Goal: Use online tool/utility: Utilize a website feature to perform a specific function

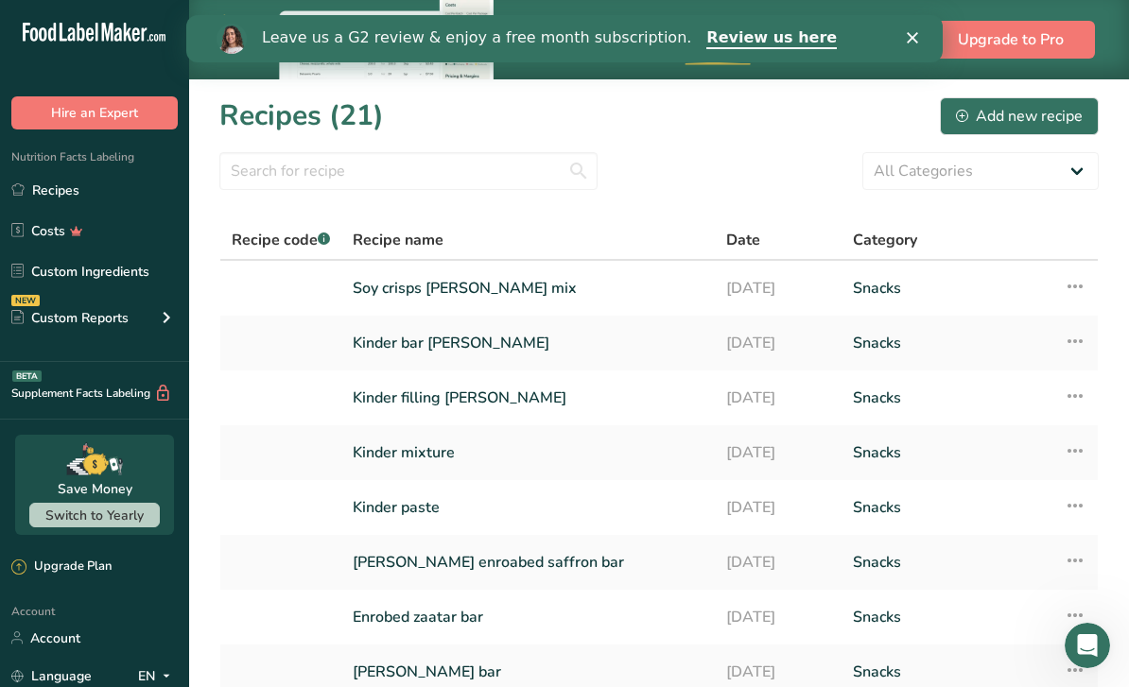
click at [452, 344] on link "Kinder bar [PERSON_NAME]" at bounding box center [528, 343] width 351 height 40
click at [424, 392] on link "Kinder filling [PERSON_NAME]" at bounding box center [528, 398] width 351 height 40
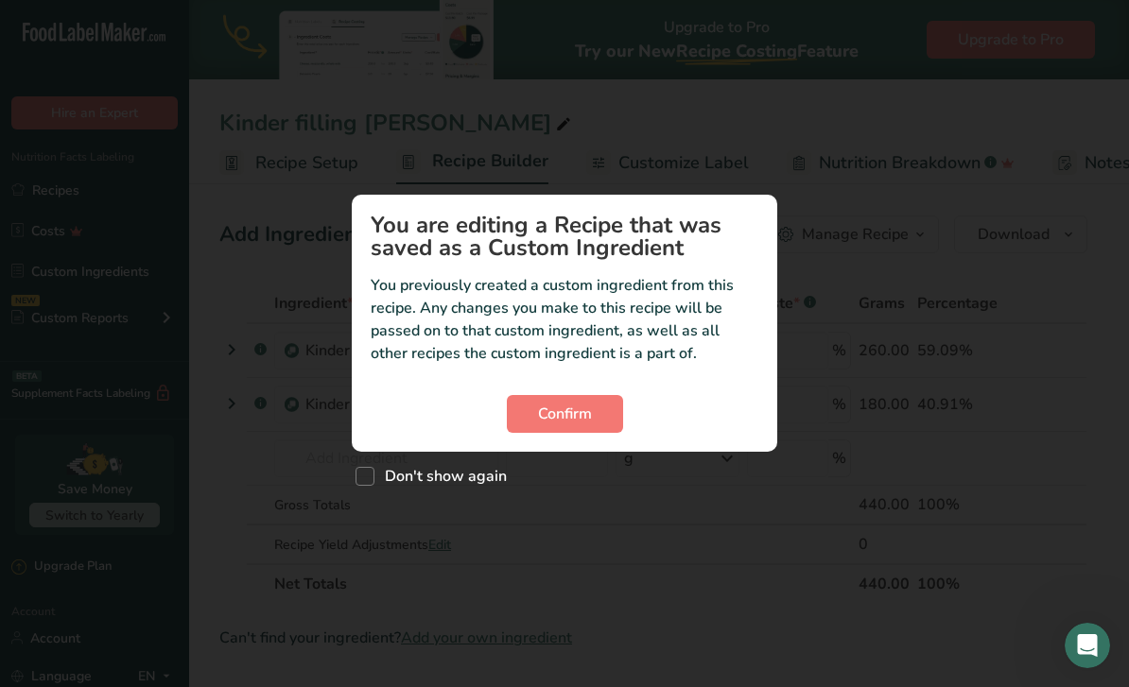
click at [567, 395] on button "Confirm" at bounding box center [565, 414] width 116 height 38
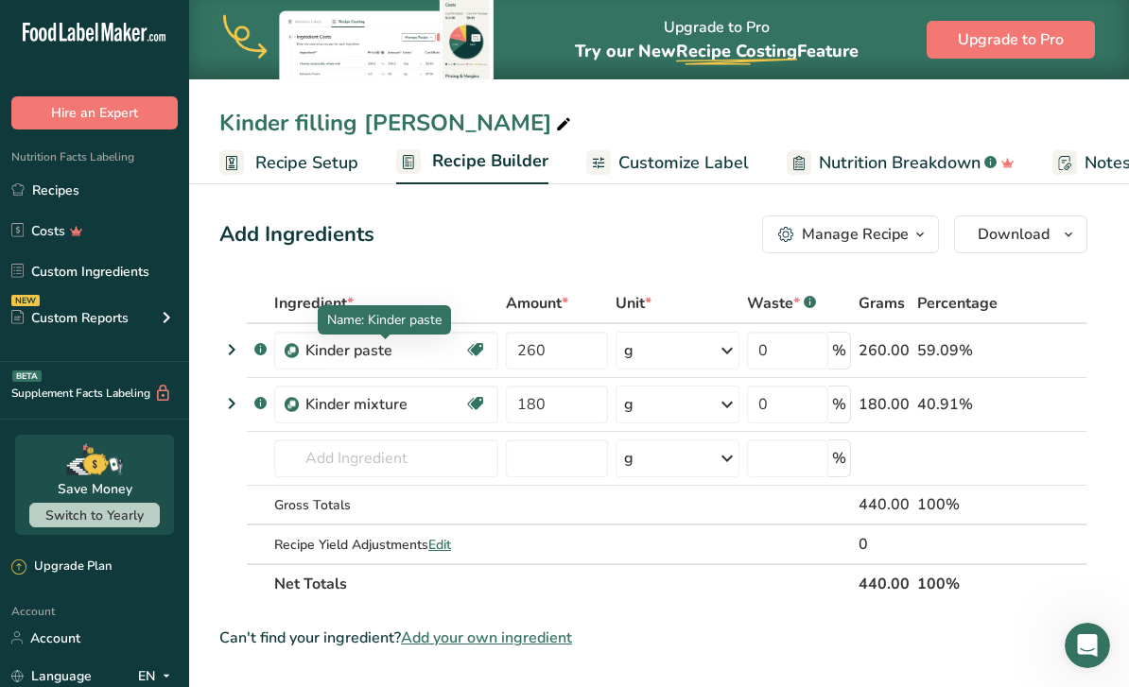
click at [339, 358] on div "Kinder paste" at bounding box center [384, 350] width 159 height 23
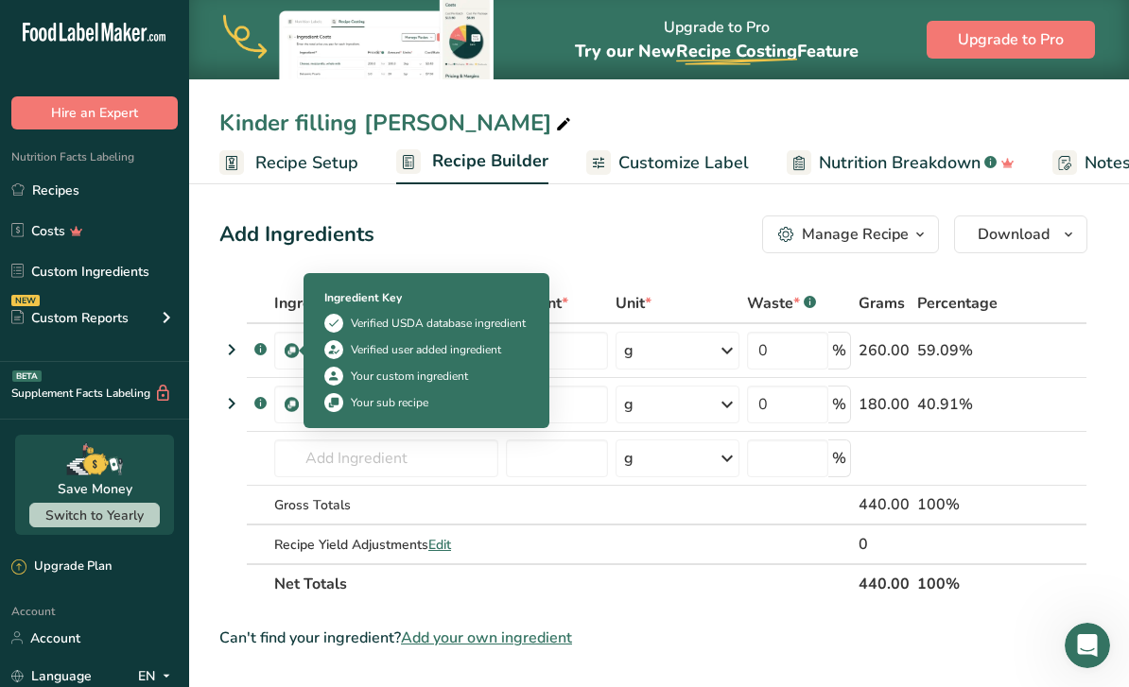
click at [444, 491] on td "Gross Totals" at bounding box center [386, 506] width 232 height 40
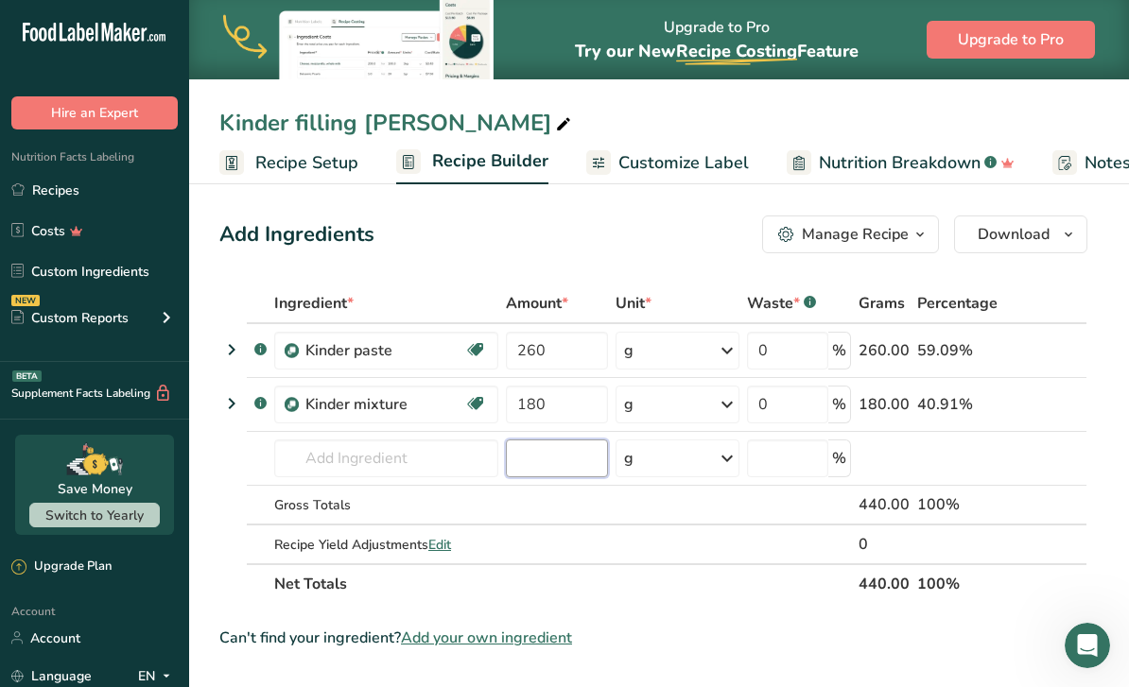
click at [542, 444] on input "number" at bounding box center [557, 459] width 102 height 38
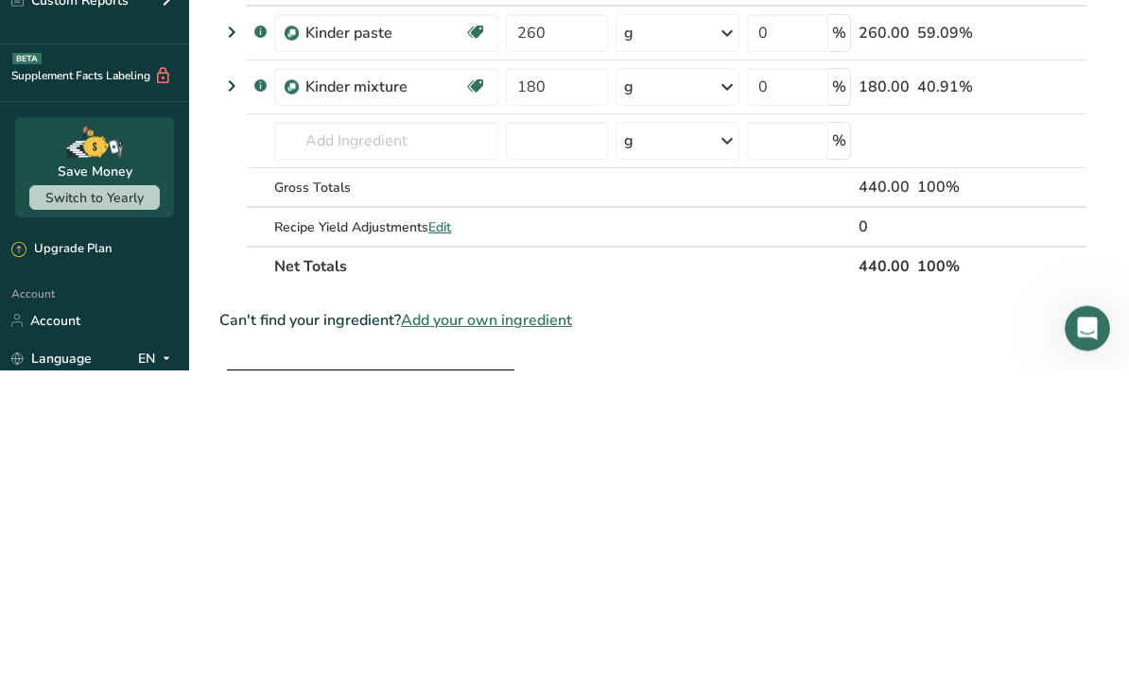
click at [249, 324] on td ".a-a{fill:#347362;}.b-a{fill:#fff;}" at bounding box center [259, 351] width 24 height 54
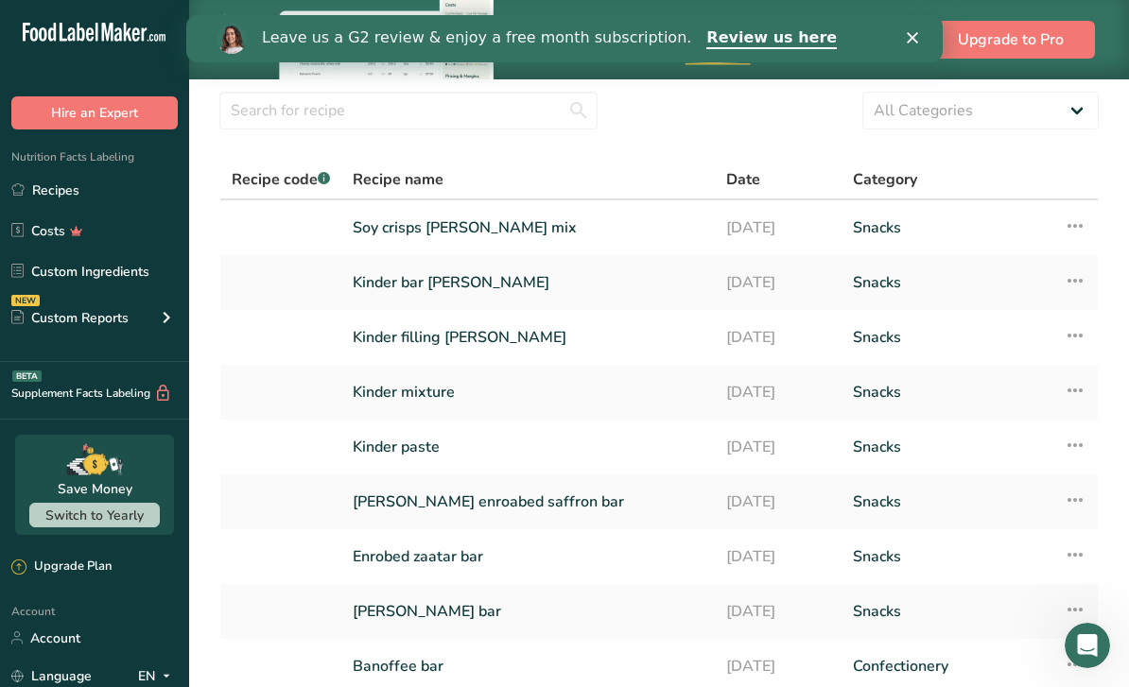
click at [419, 457] on link "Kinder paste" at bounding box center [528, 447] width 351 height 40
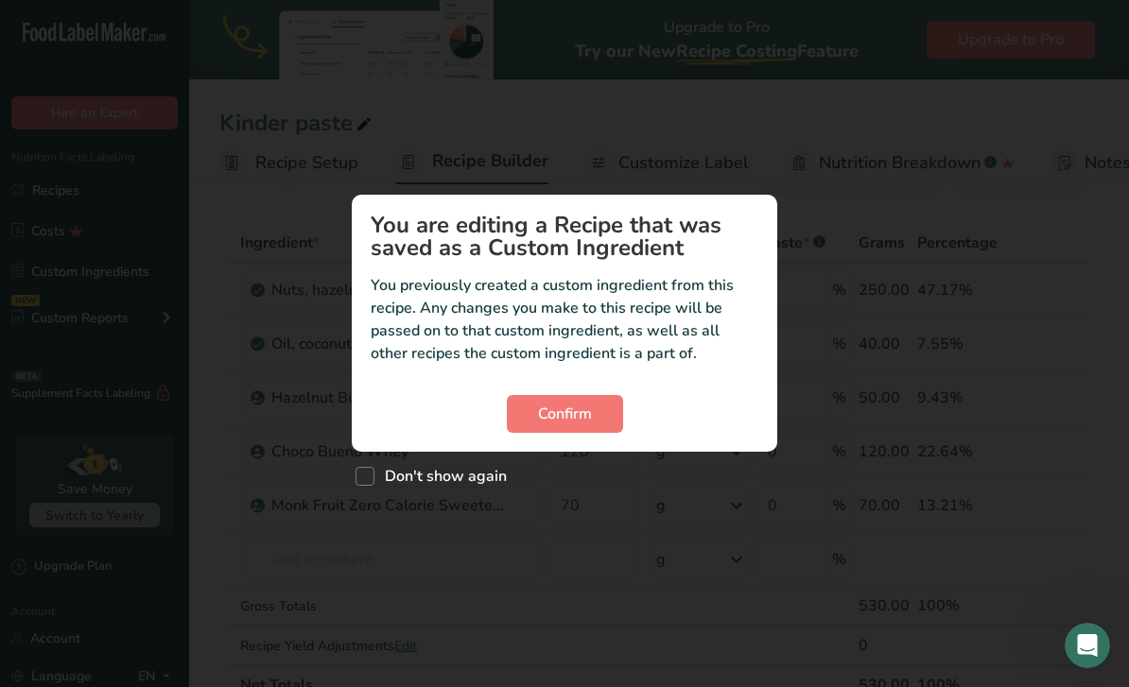
click at [567, 411] on span "Confirm" at bounding box center [565, 414] width 54 height 23
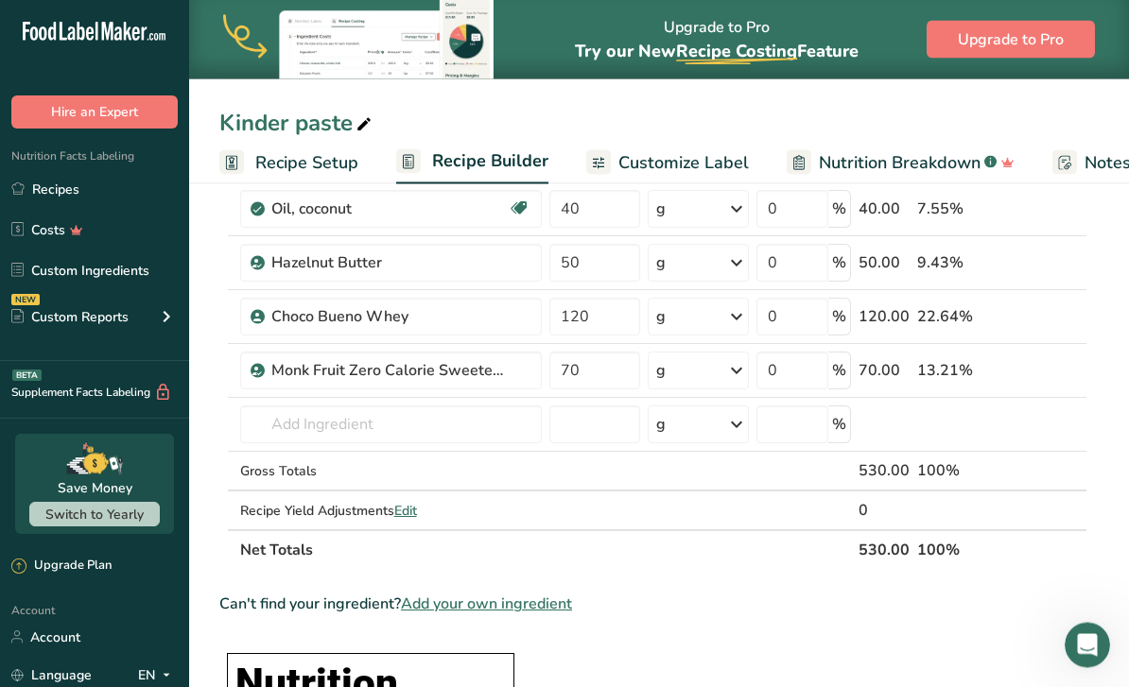
click at [718, 178] on link "Customize Label" at bounding box center [667, 163] width 163 height 43
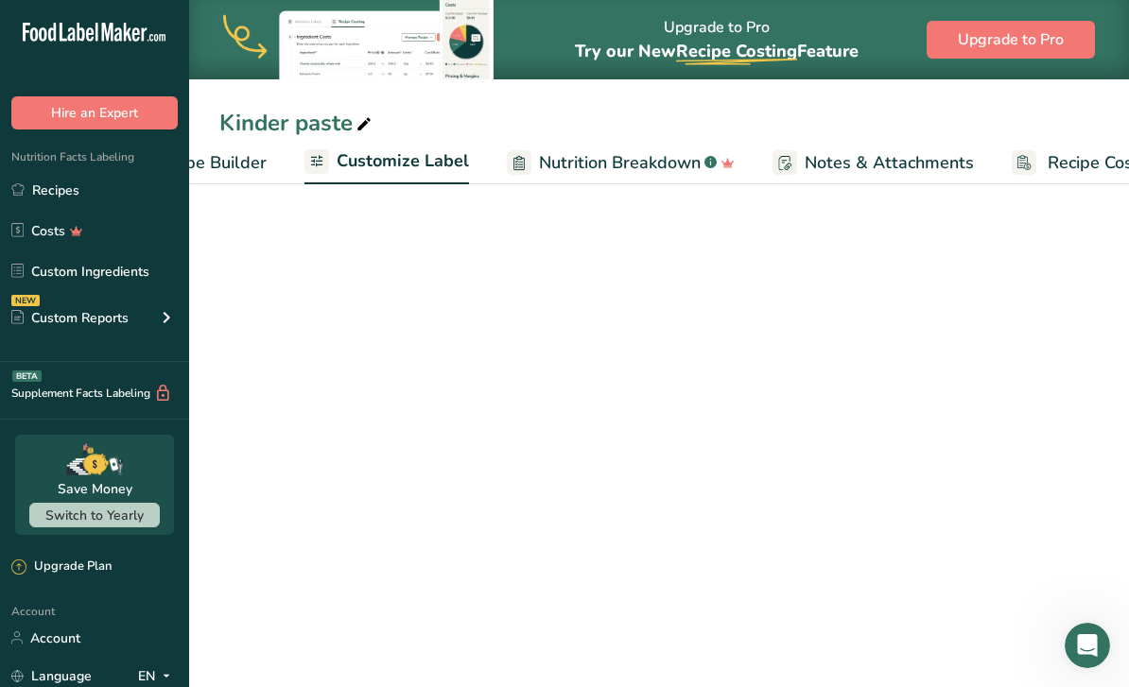
scroll to position [0, 361]
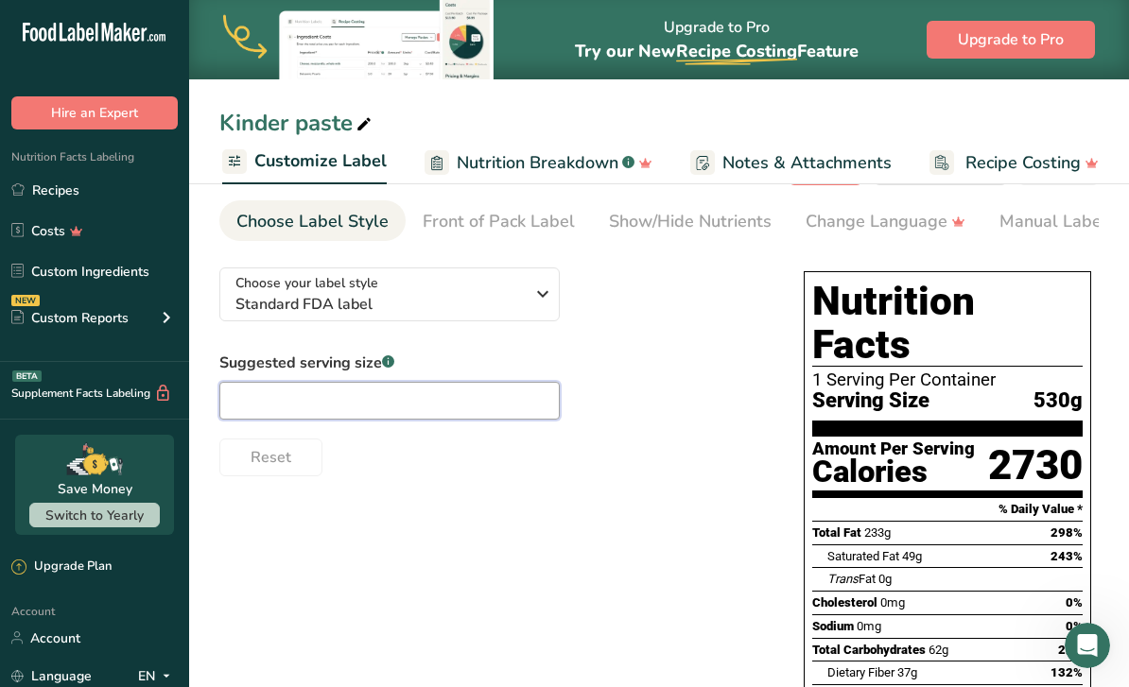
click at [491, 399] on input "text" at bounding box center [389, 401] width 340 height 38
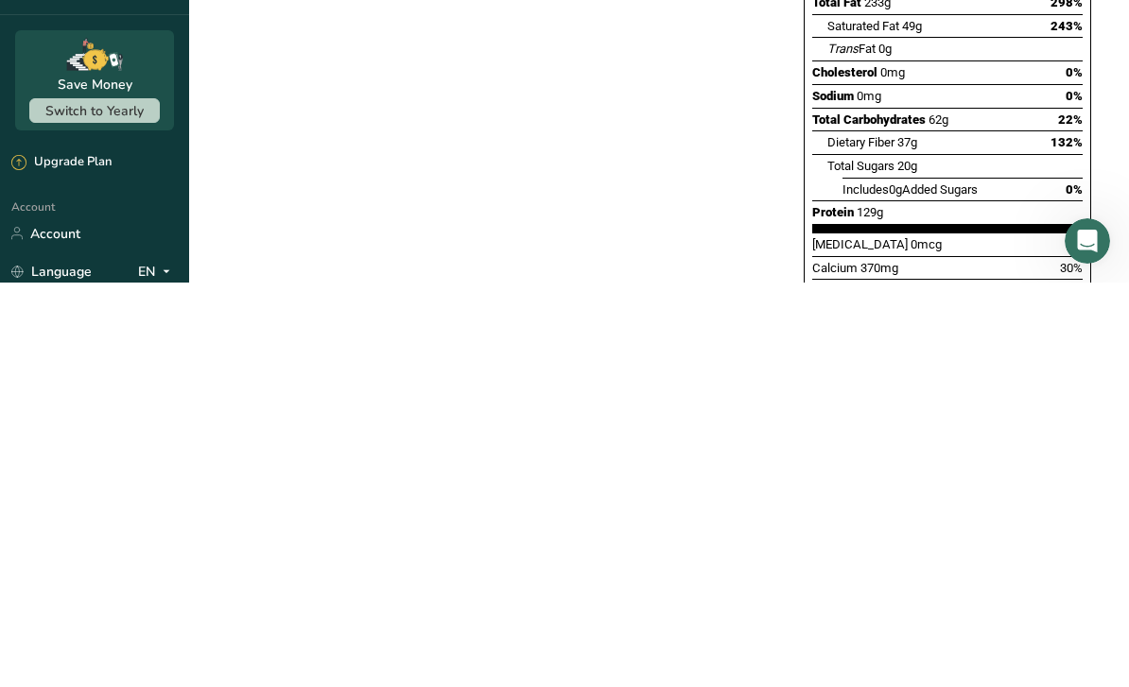
scroll to position [193, 0]
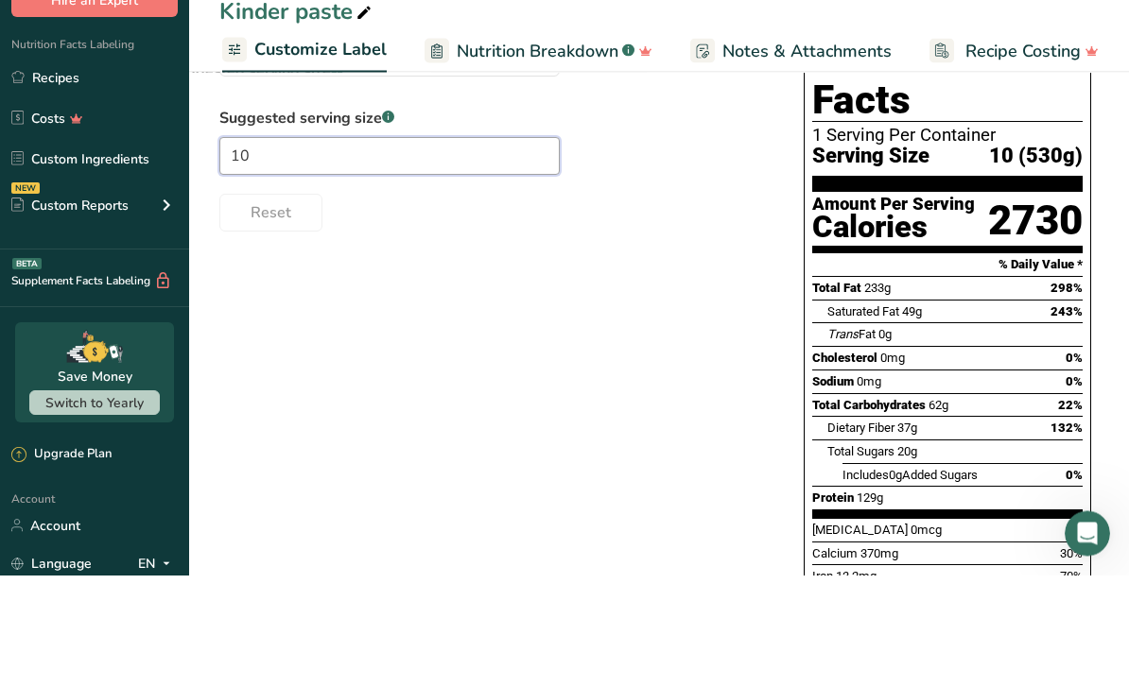
type input "1"
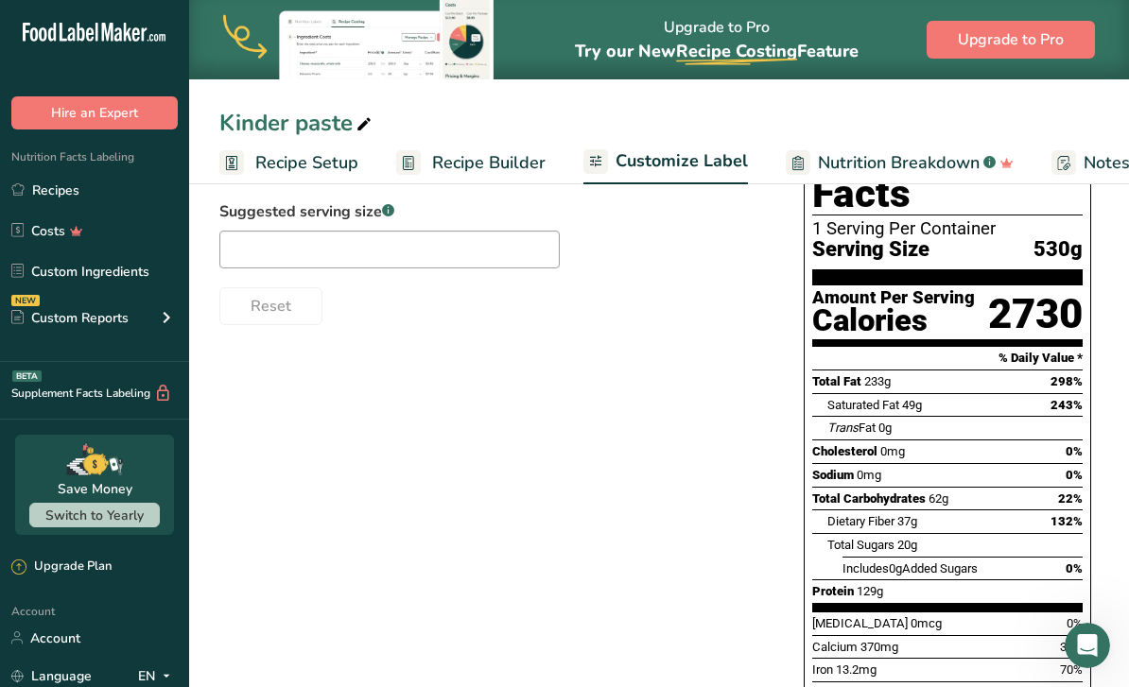
scroll to position [357, 0]
